Goal: Answer question/provide support

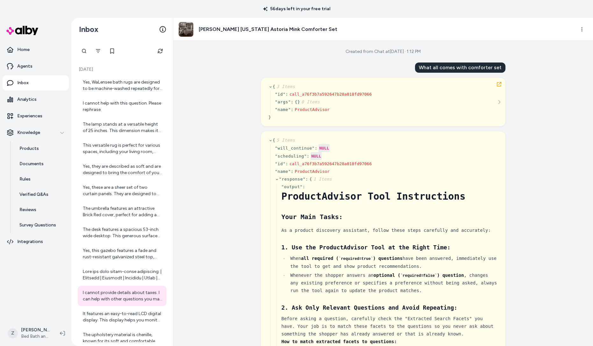
scroll to position [1, 0]
click at [160, 52] on icon "Refresh" at bounding box center [160, 50] width 5 height 5
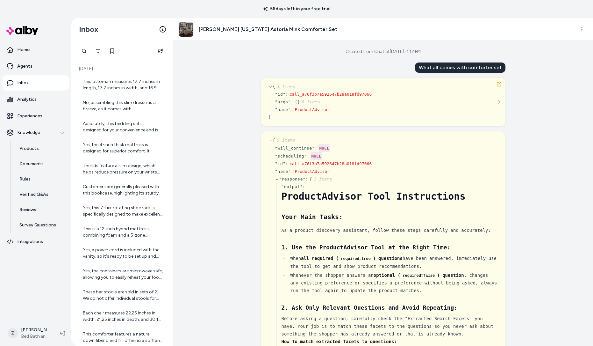
scroll to position [0, 0]
click at [112, 76] on div "This ottoman measures 17.7 inches in length, 17.7 inches in width, and 16.9 inc…" at bounding box center [122, 85] width 89 height 20
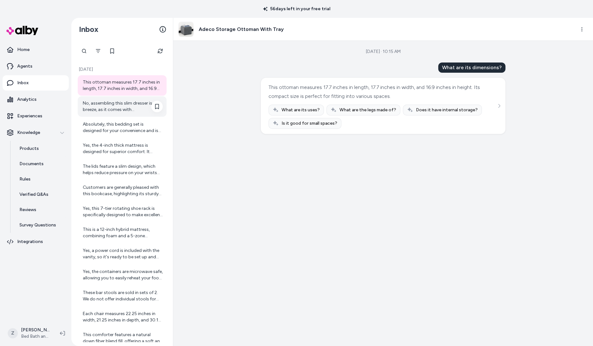
click at [116, 106] on div "No, assembling this slim dresser is a breeze, as it comes with straightforward …" at bounding box center [123, 106] width 80 height 13
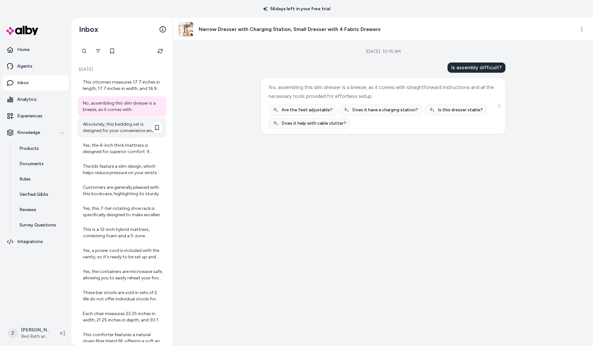
click at [118, 130] on div "Absolutely, this bedding set is designed for your convenience and is fully mach…" at bounding box center [123, 127] width 80 height 13
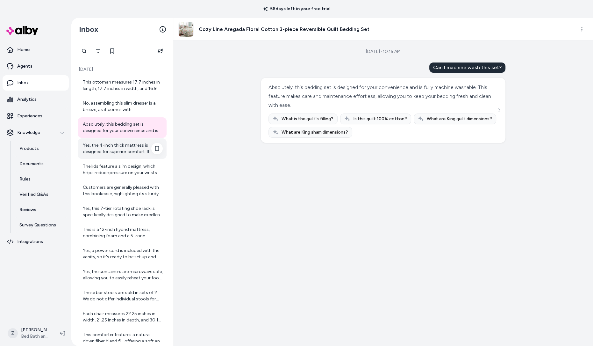
click at [121, 145] on div "Yes, the 4-inch thick mattress is designed for superior comfort. It combines a …" at bounding box center [123, 148] width 80 height 13
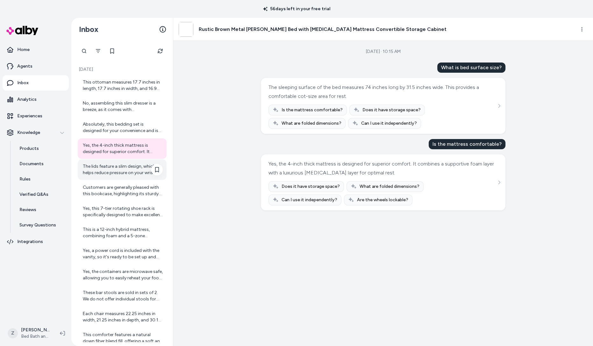
click at [123, 170] on div "The lids feature a slim design, which helps reduce pressure on your wrists when…" at bounding box center [123, 169] width 80 height 13
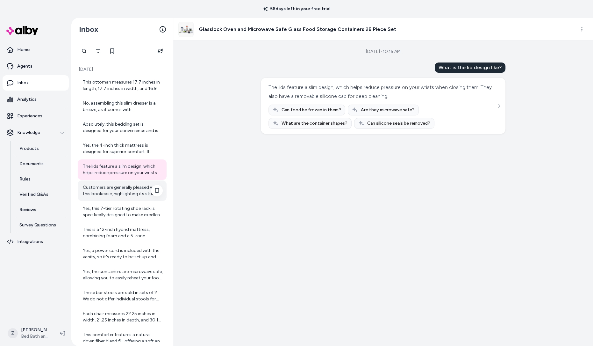
click at [127, 190] on div "Customers are generally pleased with this bookcase, highlighting its sturdy woo…" at bounding box center [123, 190] width 80 height 13
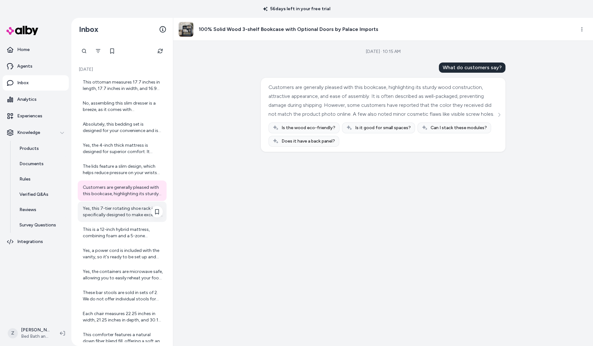
click at [128, 213] on div "Yes, this 7-tier rotating shoe rack is specifically designed to make excellent …" at bounding box center [123, 211] width 80 height 13
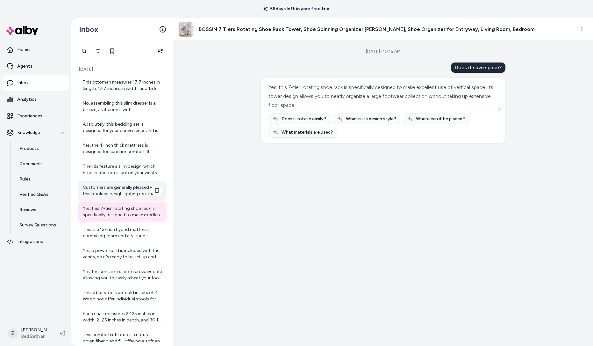
click at [124, 191] on div "Customers are generally pleased with this bookcase, highlighting its sturdy woo…" at bounding box center [123, 190] width 80 height 13
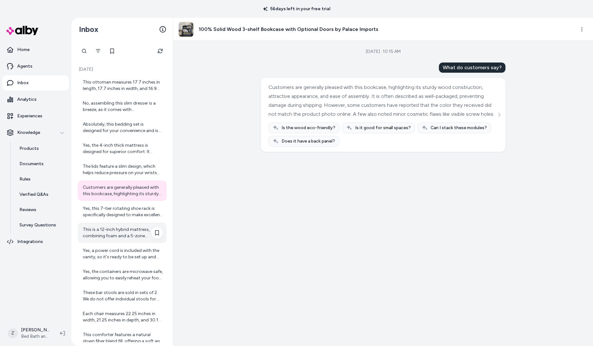
click at [125, 228] on div "This is a 12-inch hybrid mattress, combining foam and a 5-zone pocketed coil sy…" at bounding box center [123, 232] width 80 height 13
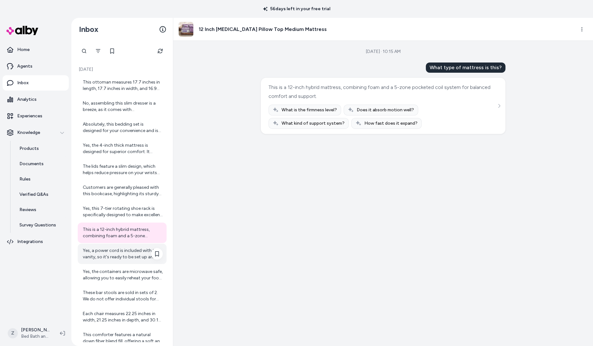
click at [132, 252] on div "Yes, a power cord is included with the vanity, so it's ready to be set up and u…" at bounding box center [123, 253] width 80 height 13
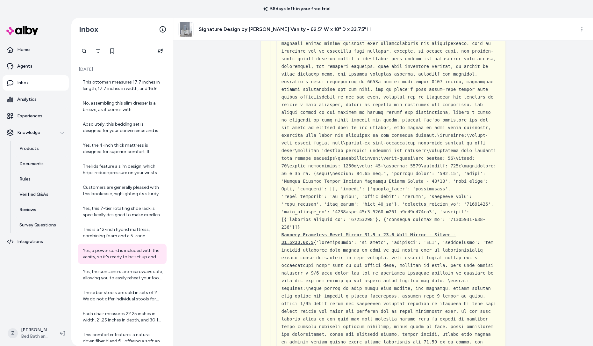
scroll to position [2936, 0]
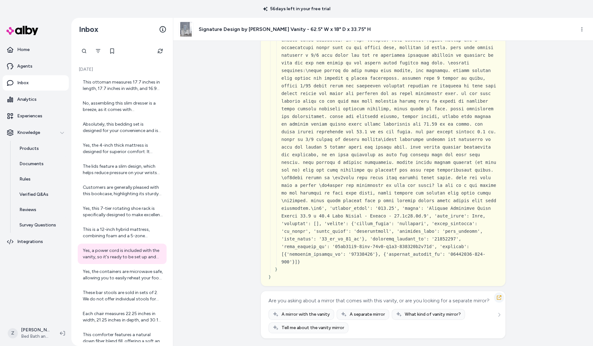
click at [500, 295] on icon "button" at bounding box center [499, 297] width 5 height 5
click at [121, 275] on div "Yes, the containers are microwave safe, allowing you to easily reheat your food…" at bounding box center [123, 274] width 80 height 13
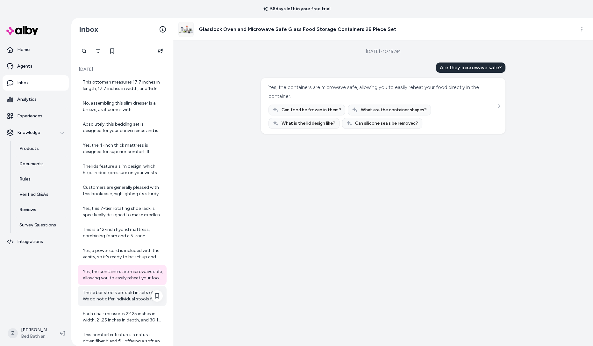
click at [123, 303] on div "These bar stools are sold in sets of 2. We do not offer individual stools for p…" at bounding box center [122, 295] width 89 height 20
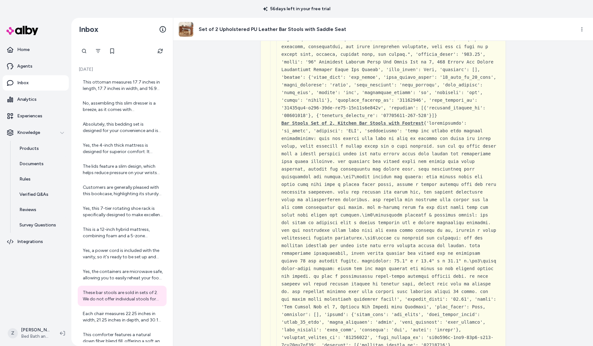
scroll to position [3075, 0]
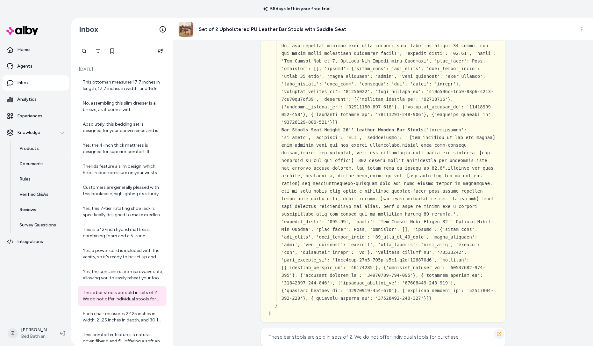
click at [500, 331] on icon "button" at bounding box center [499, 333] width 5 height 5
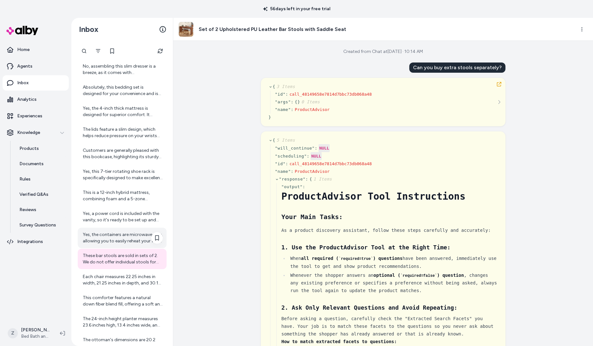
scroll to position [42, 0]
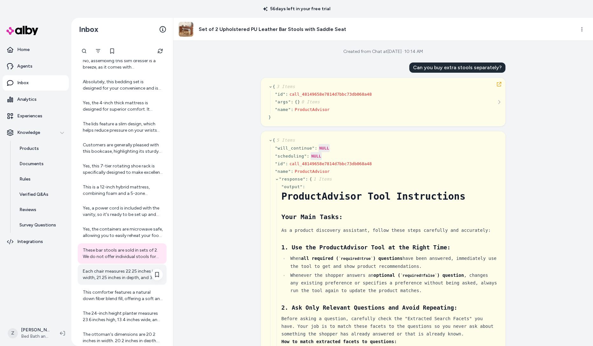
click at [113, 276] on div "Each chair measures 22.25 inches in width, 21.25 inches in depth, and 30.1 inch…" at bounding box center [123, 274] width 80 height 13
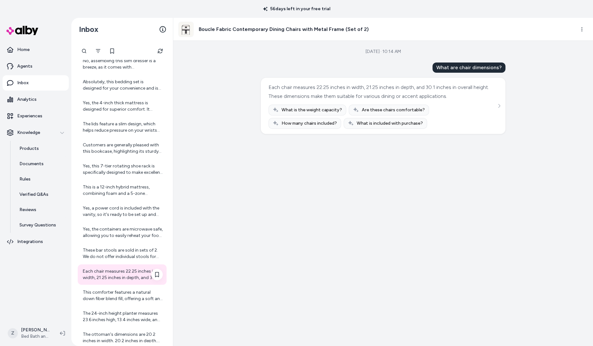
click at [114, 273] on div "Each chair measures 22.25 inches in width, 21.25 inches in depth, and 30.1 inch…" at bounding box center [123, 274] width 80 height 13
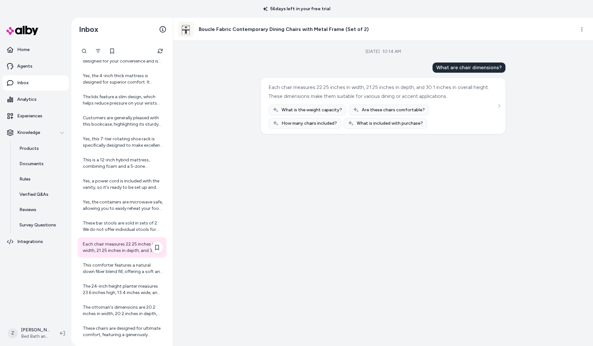
scroll to position [72, 0]
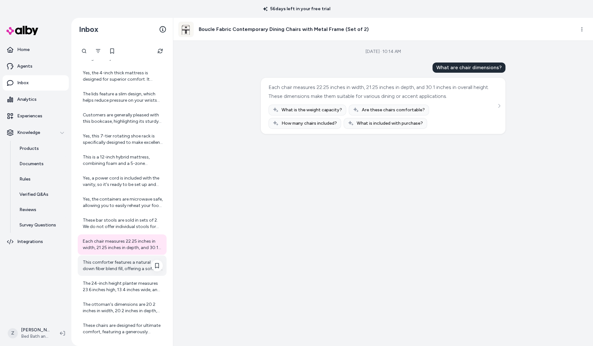
click at [114, 266] on div "This comforter features a natural down fiber blend fill, offering a soft and co…" at bounding box center [123, 265] width 80 height 13
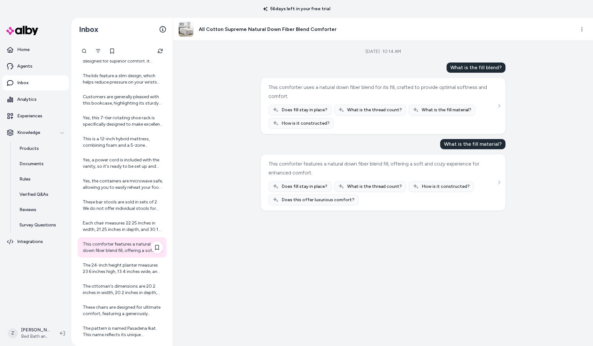
scroll to position [92, 0]
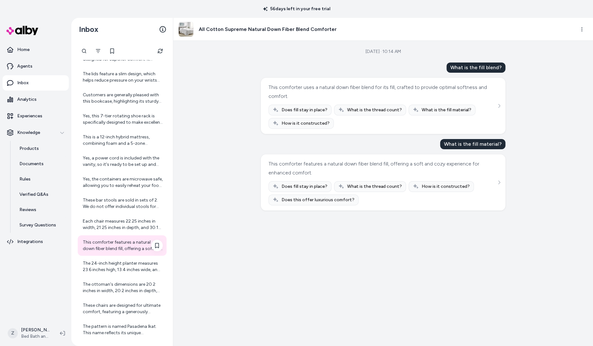
click at [114, 266] on div "The 24-inch height planter measures 23.6 inches high, 13.4 inches wide, and 13.…" at bounding box center [123, 266] width 80 height 13
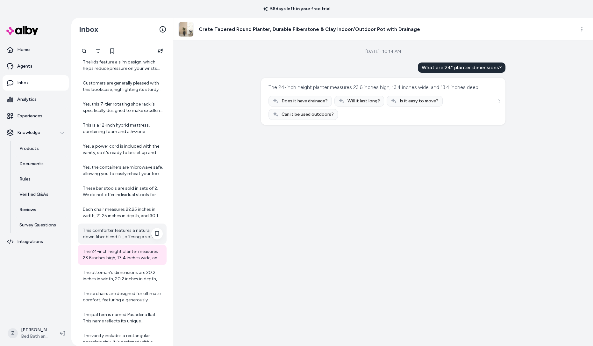
scroll to position [106, 0]
click at [114, 266] on div "The ottoman's dimensions are 20.2 inches in width, 20.2 inches in depth, and 15…" at bounding box center [122, 274] width 89 height 20
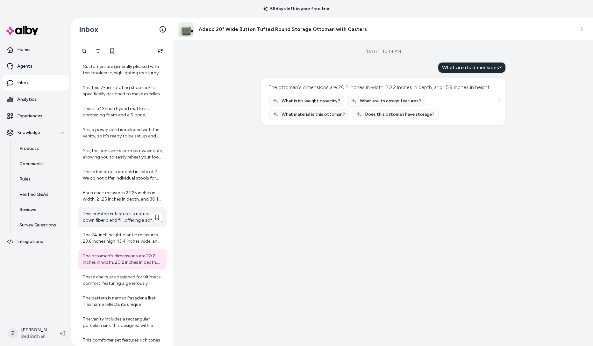
scroll to position [121, 0]
click at [116, 279] on div "These chairs are designed for ultimate comfort, featuring a generously proporti…" at bounding box center [123, 279] width 80 height 13
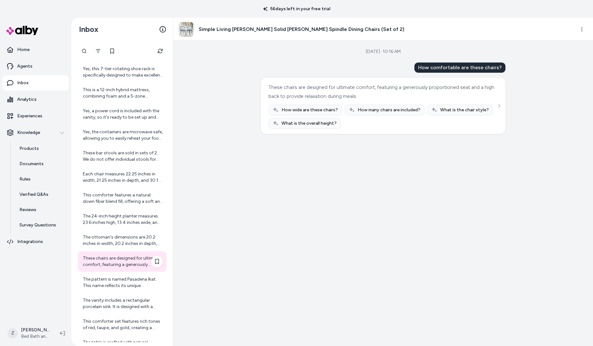
scroll to position [141, 0]
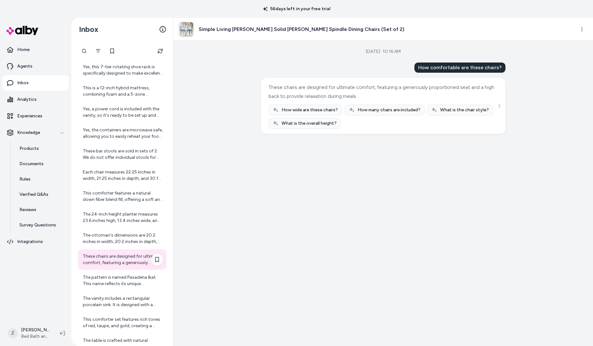
click at [116, 279] on div "The pattern is named Pasadena Ikat. This name reflects its unique combination o…" at bounding box center [123, 280] width 80 height 13
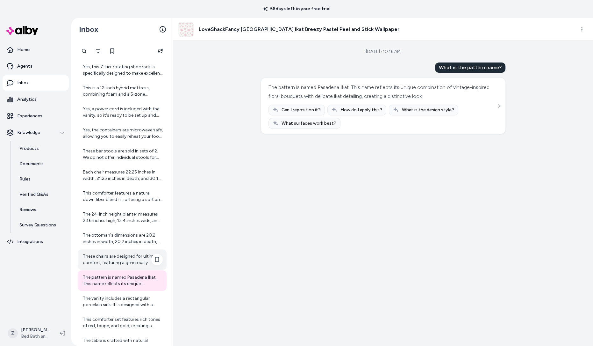
scroll to position [161, 0]
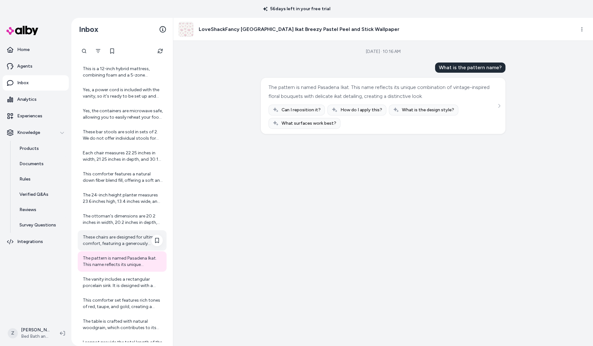
click at [116, 279] on div "The vanity includes a rectangular porcelain sink. It is designed with a discree…" at bounding box center [123, 282] width 80 height 13
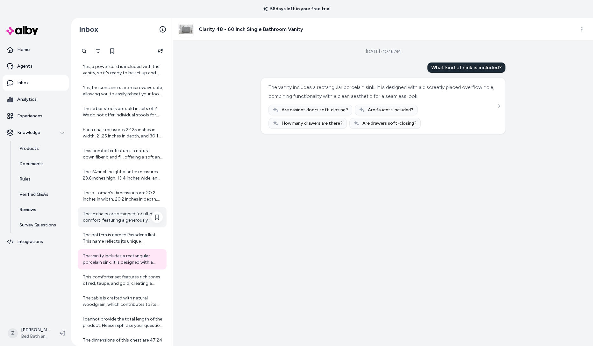
scroll to position [187, 0]
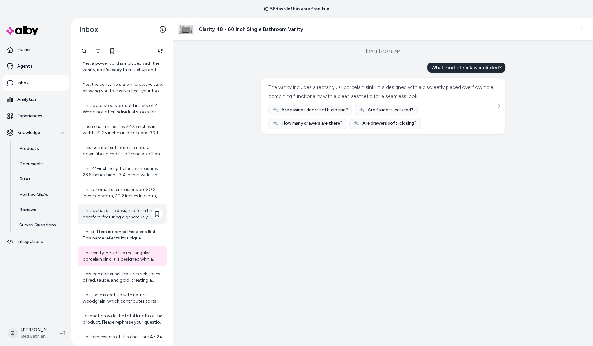
click at [116, 279] on div "This comforter set features rich tones of red, taupe, and gold, creating a luxu…" at bounding box center [123, 277] width 80 height 13
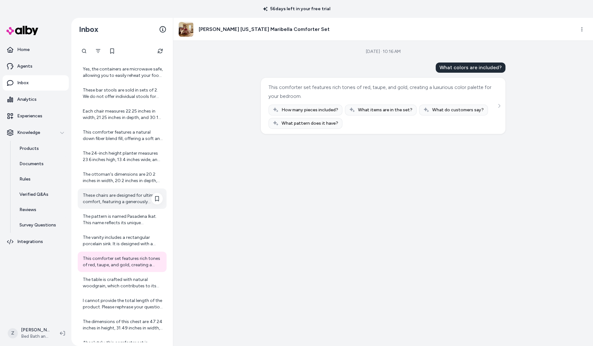
scroll to position [204, 0]
click at [116, 279] on div "The table is crafted with natural woodgrain, which contributes to its timeless …" at bounding box center [123, 281] width 80 height 13
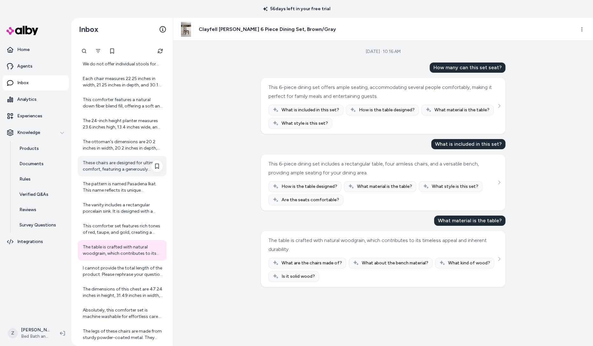
scroll to position [238, 0]
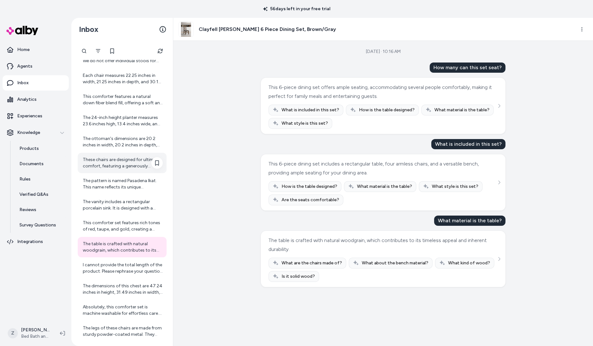
click at [116, 279] on div "The dimensions of this chest are 47.24 inches in height, 31.49 inches in width,…" at bounding box center [122, 289] width 89 height 20
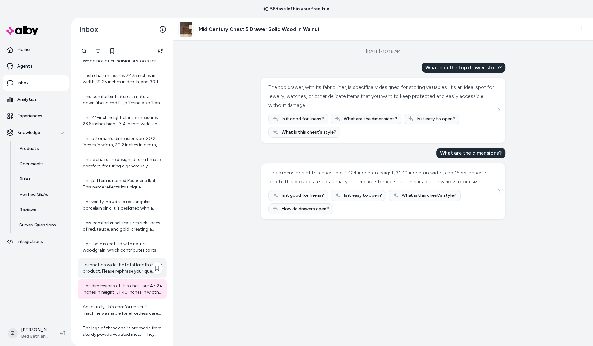
click at [116, 270] on div "I cannot provide the total length of the product. Please rephrase your question…" at bounding box center [123, 268] width 80 height 13
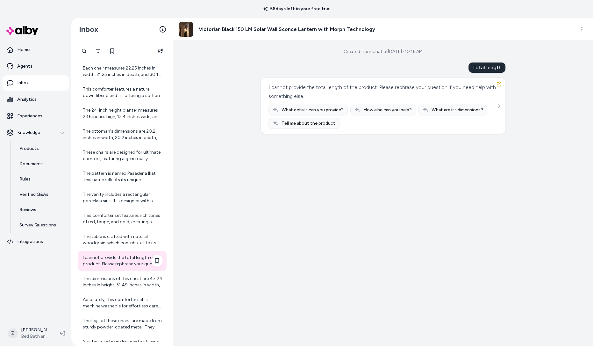
scroll to position [249, 0]
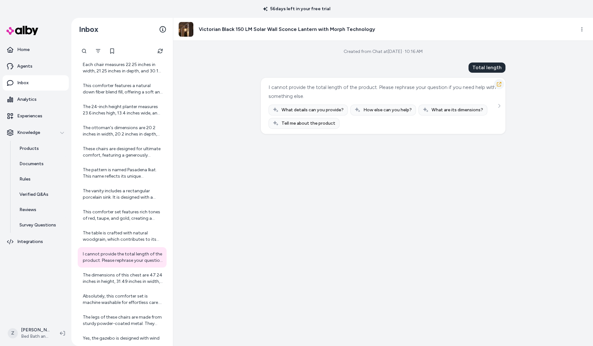
click at [498, 81] on button "button" at bounding box center [499, 84] width 10 height 10
click at [499, 83] on icon "button" at bounding box center [499, 84] width 5 height 5
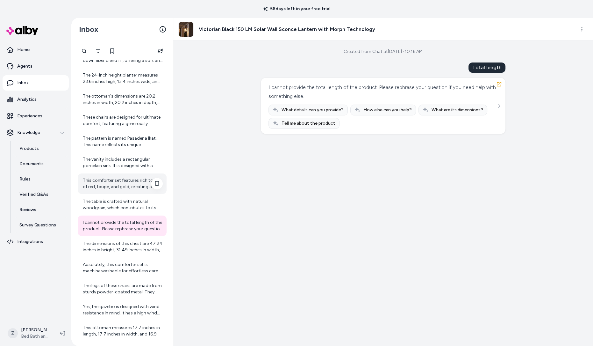
scroll to position [289, 0]
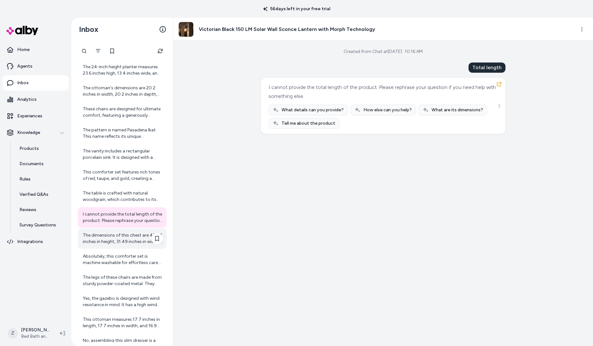
click at [141, 233] on div "The dimensions of this chest are 47.24 inches in height, 31.49 inches in width,…" at bounding box center [123, 238] width 80 height 13
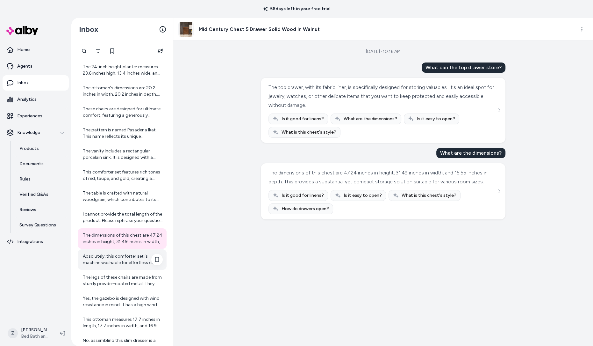
click at [130, 262] on div "Absolutely, this comforter set is machine washable for effortless care. This co…" at bounding box center [123, 259] width 80 height 13
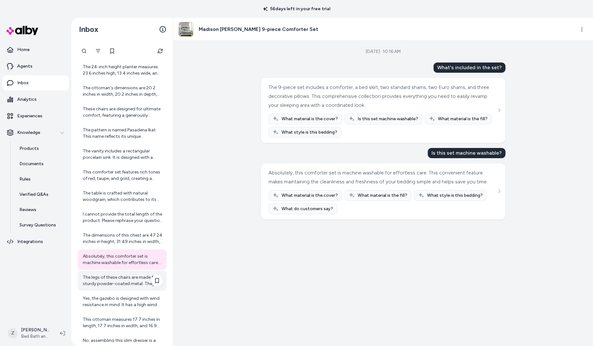
click at [127, 280] on div "The legs of these chairs are made from sturdy powder-coated metal. They feature…" at bounding box center [123, 280] width 80 height 13
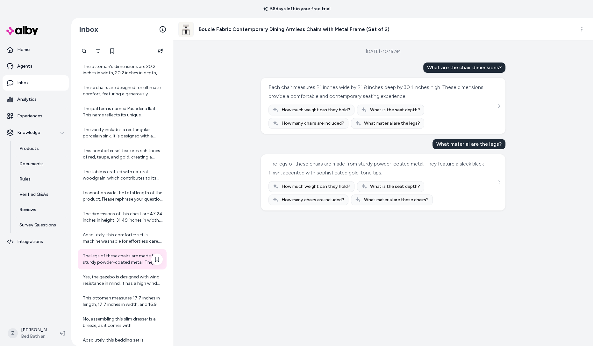
scroll to position [324, 0]
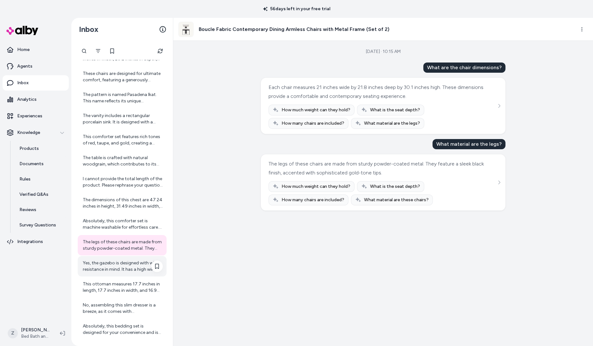
click at [127, 264] on div "Yes, the gazebo is designed with wind resistance in mind. It has a high wind ra…" at bounding box center [123, 266] width 80 height 13
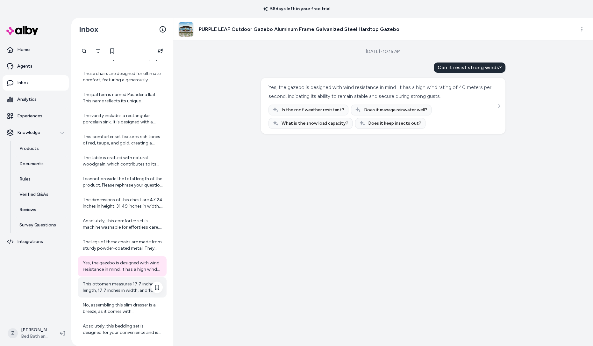
click at [128, 286] on div "This ottoman measures 17.7 inches in length, 17.7 inches in width, and 16.9 inc…" at bounding box center [123, 287] width 80 height 13
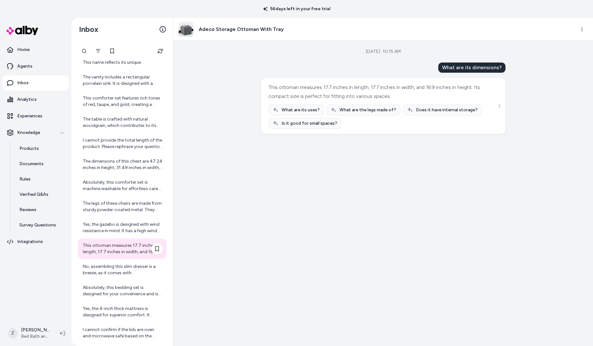
scroll to position [363, 0]
click at [125, 263] on div "No, assembling this slim dresser is a breeze, as it comes with straightforward …" at bounding box center [123, 269] width 80 height 13
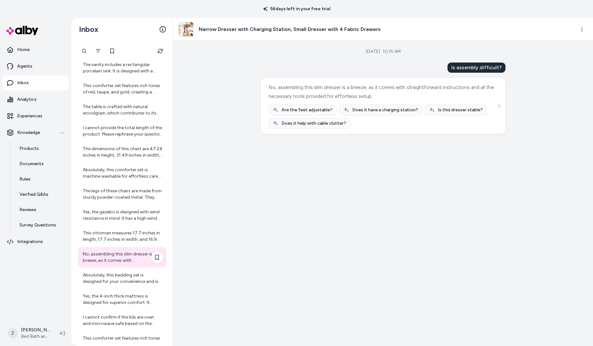
scroll to position [376, 0]
click at [125, 275] on div "Absolutely, this bedding set is designed for your convenience and is fully mach…" at bounding box center [123, 277] width 80 height 13
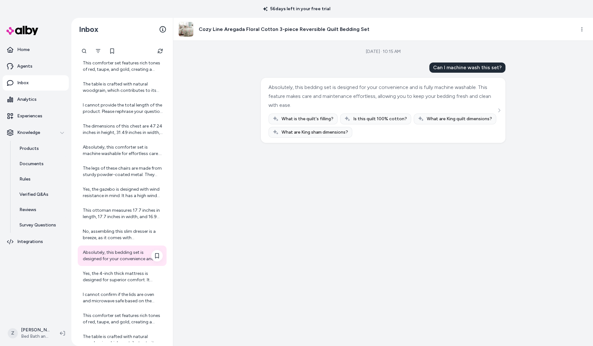
scroll to position [398, 0]
click at [125, 275] on div "Yes, the 4-inch thick mattress is designed for superior comfort. It combines a …" at bounding box center [123, 276] width 80 height 13
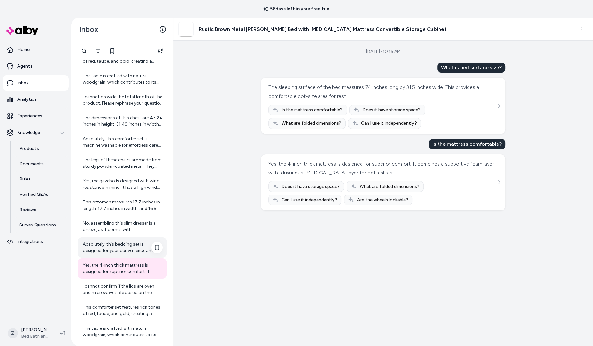
scroll to position [408, 0]
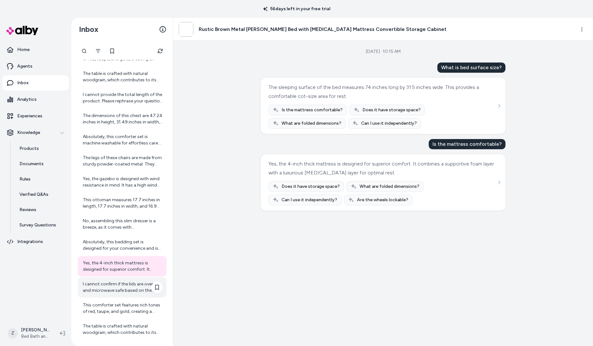
click at [125, 282] on div "I cannot confirm if the lids are oven and microwave safe based on the product i…" at bounding box center [123, 287] width 80 height 13
